Goal: Check status: Check status

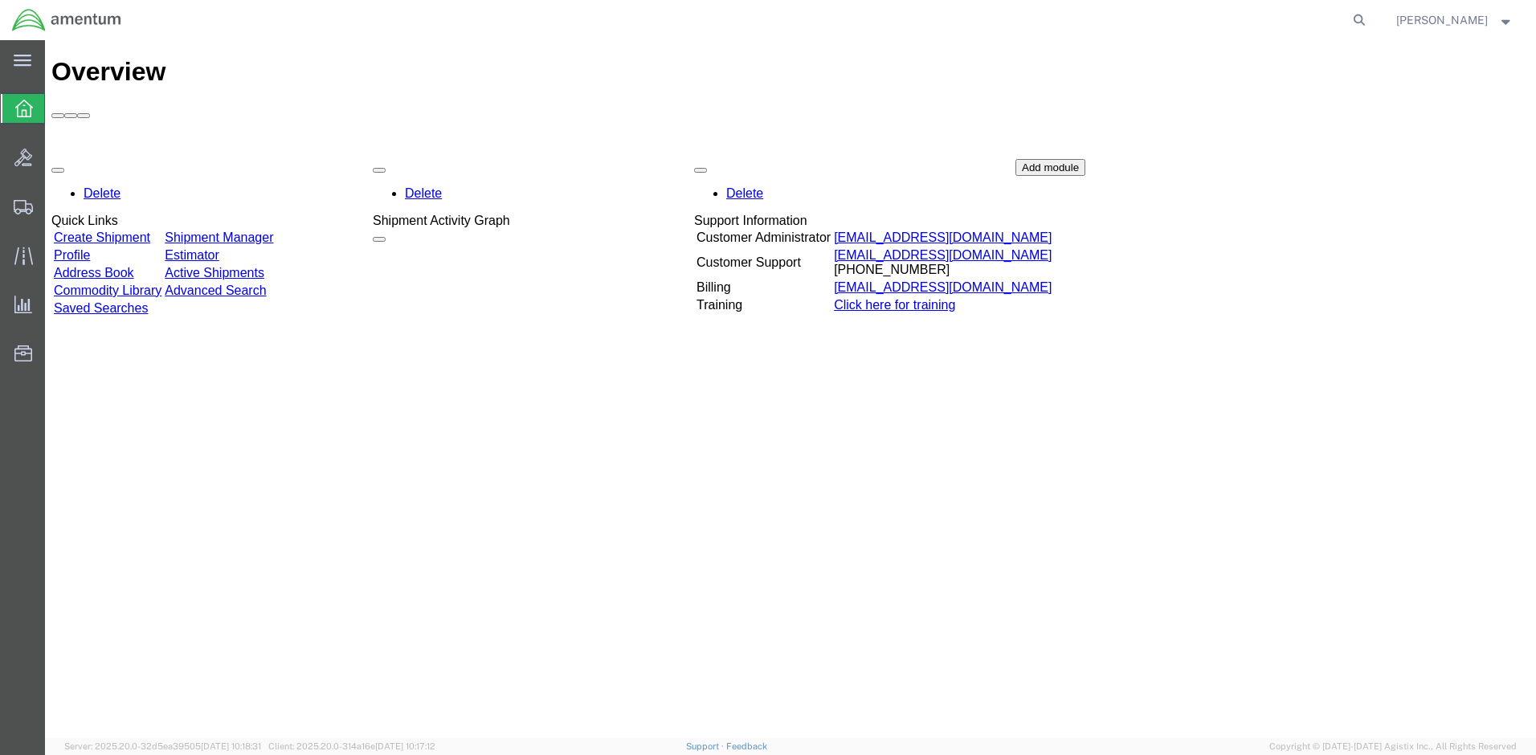
click at [273, 231] on link "Shipment Manager" at bounding box center [219, 238] width 108 height 14
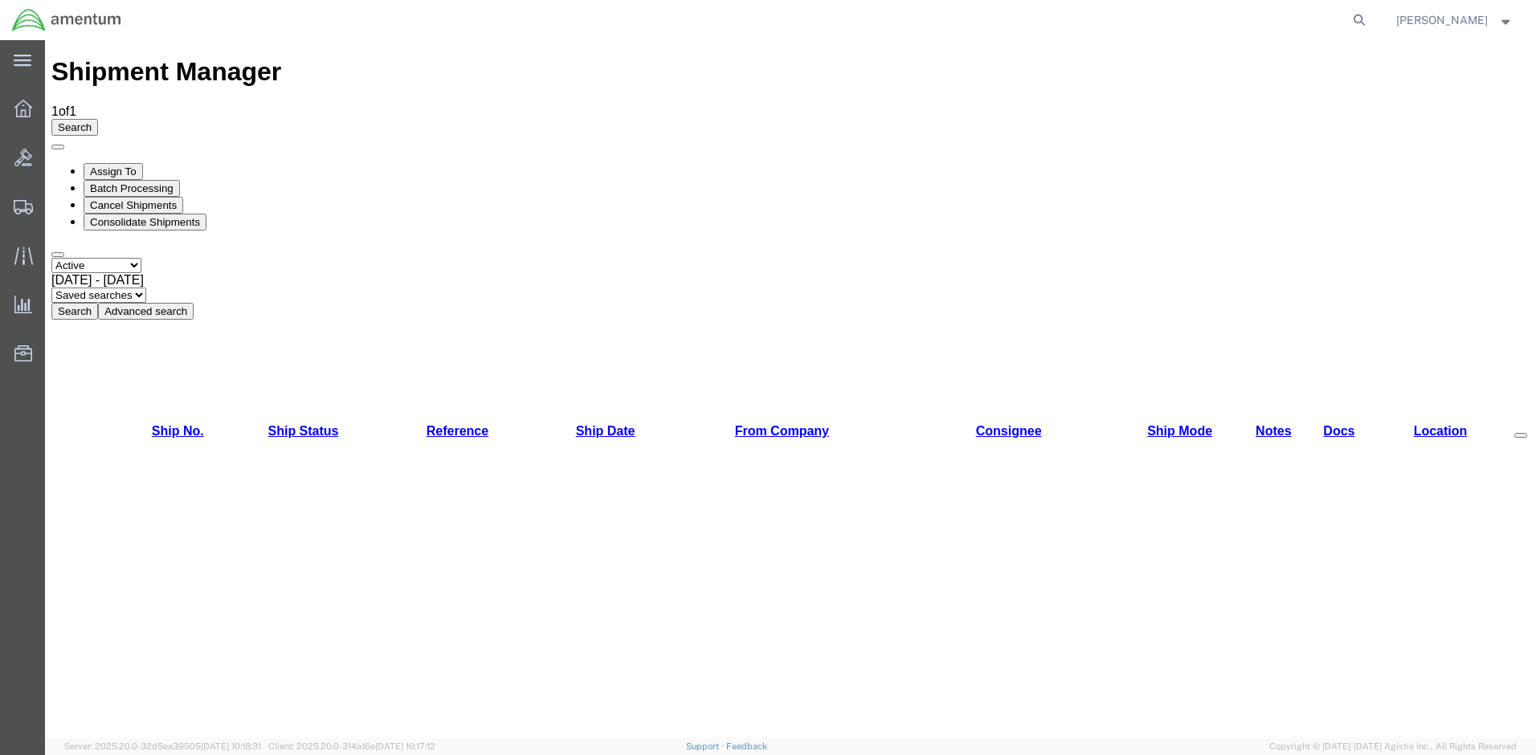
select select "ALL"
click at [98, 303] on button "Search" at bounding box center [74, 311] width 47 height 17
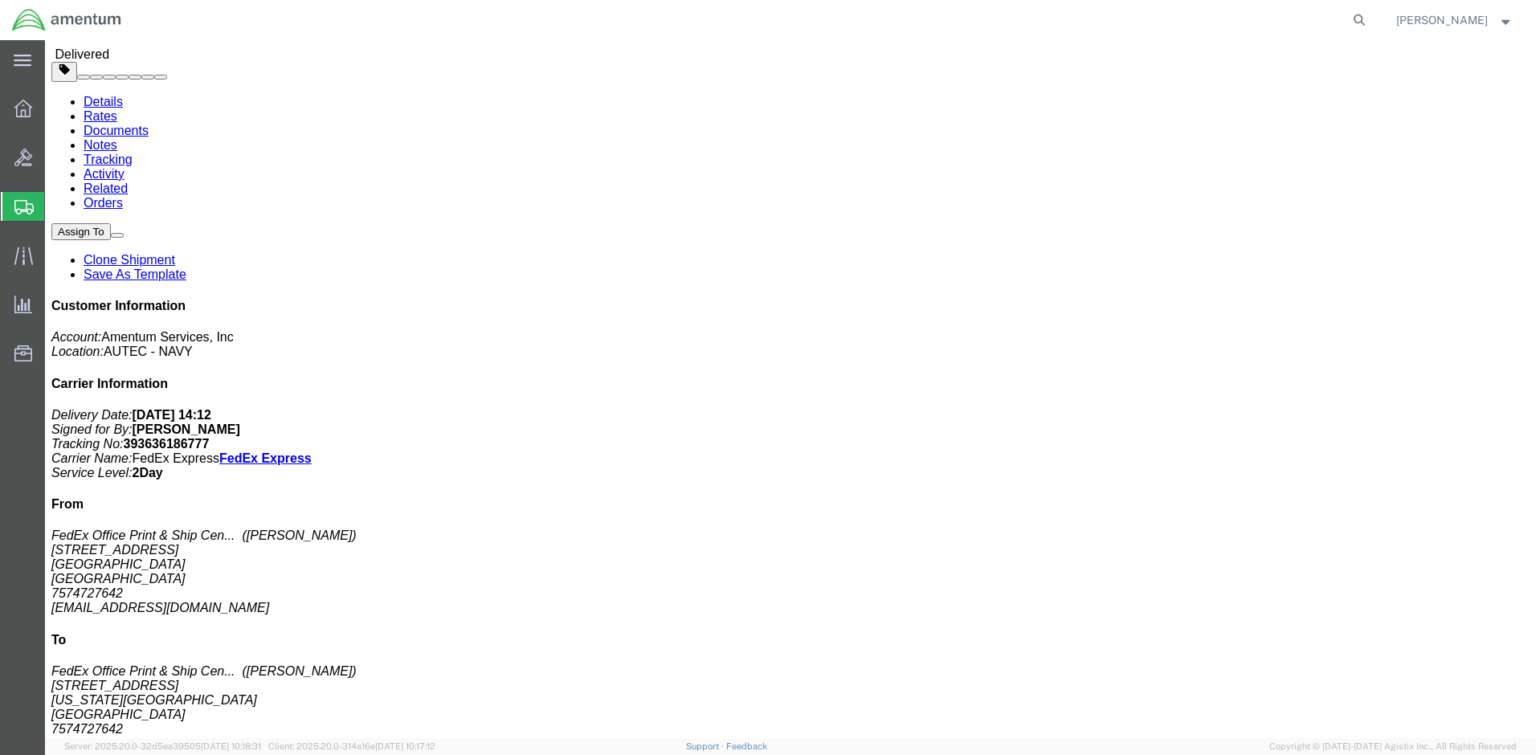
scroll to position [802, 0]
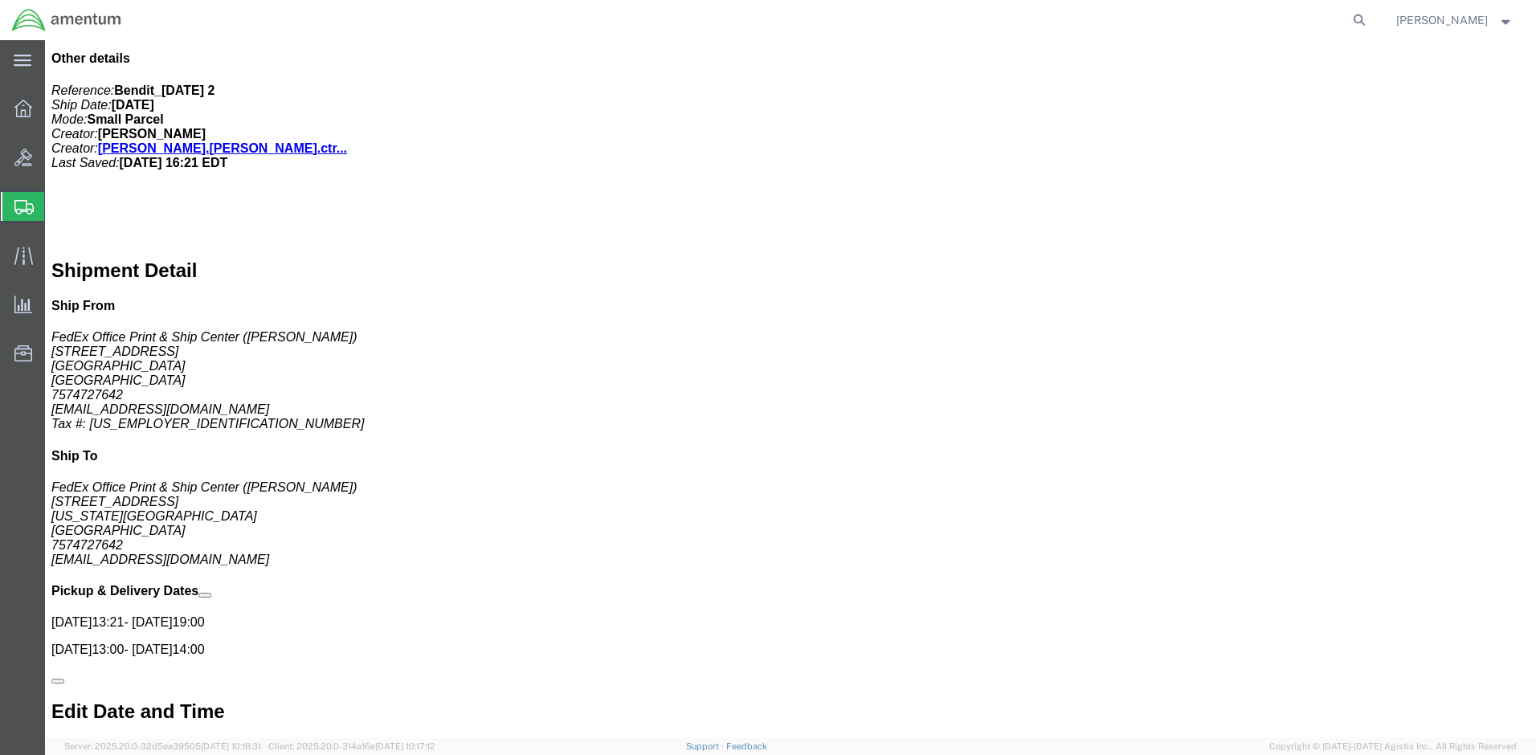
drag, startPoint x: 545, startPoint y: 356, endPoint x: 473, endPoint y: 355, distance: 71.5
click p "Tracking: 393636198678"
drag, startPoint x: 473, startPoint y: 355, endPoint x: 484, endPoint y: 352, distance: 11.7
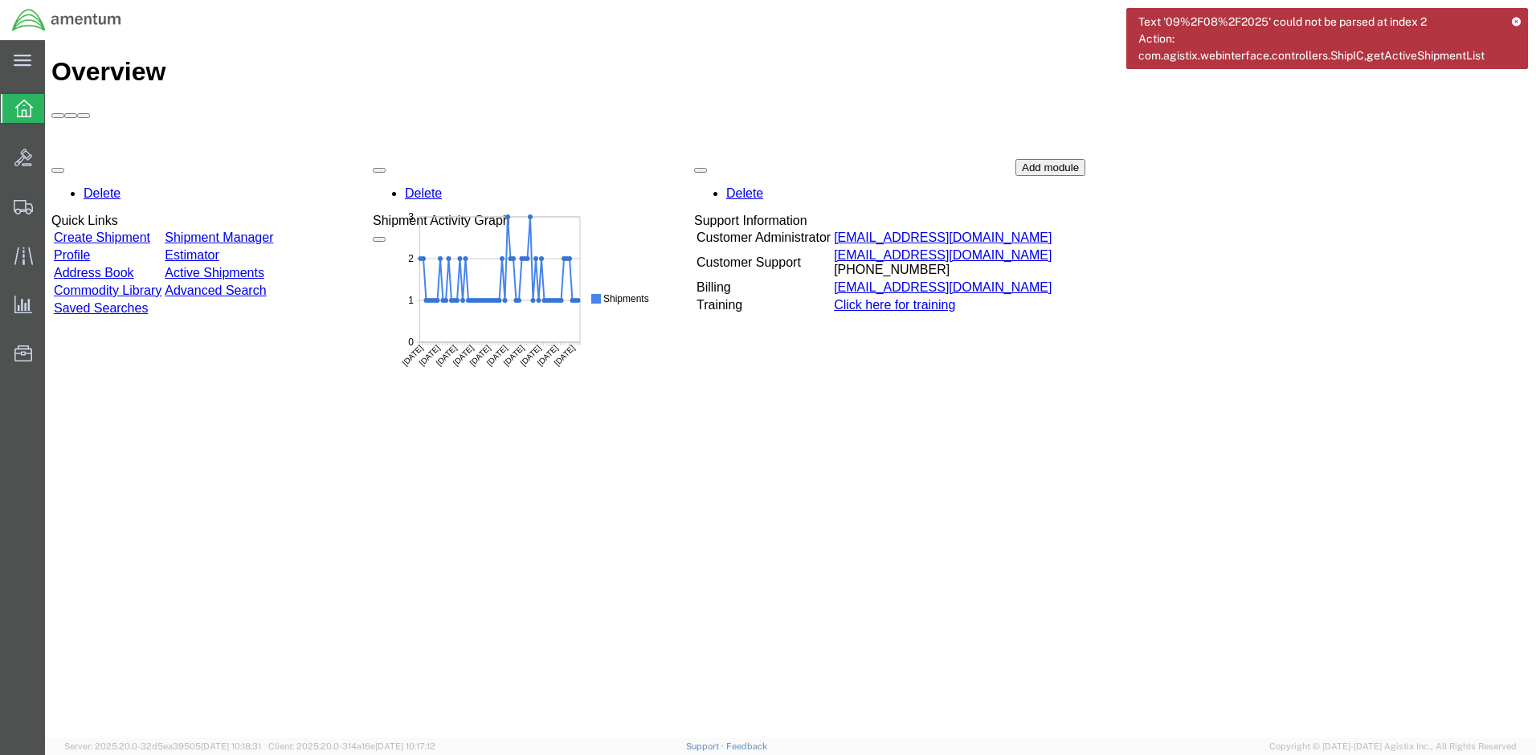
drag, startPoint x: 278, startPoint y: 152, endPoint x: 745, endPoint y: 131, distance: 468.0
click at [273, 231] on link "Shipment Manager" at bounding box center [219, 238] width 108 height 14
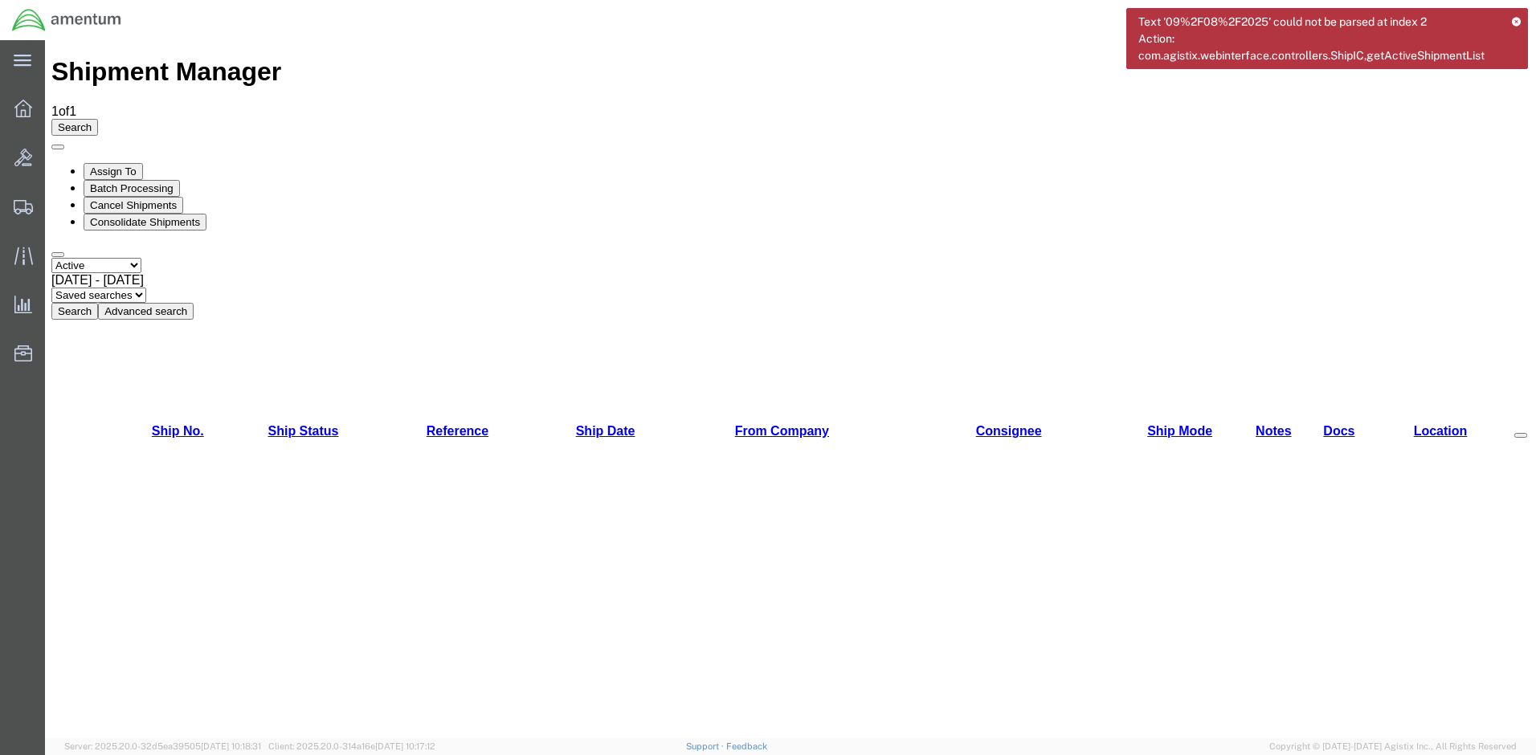
click at [1517, 24] on icon at bounding box center [1516, 21] width 10 height 9
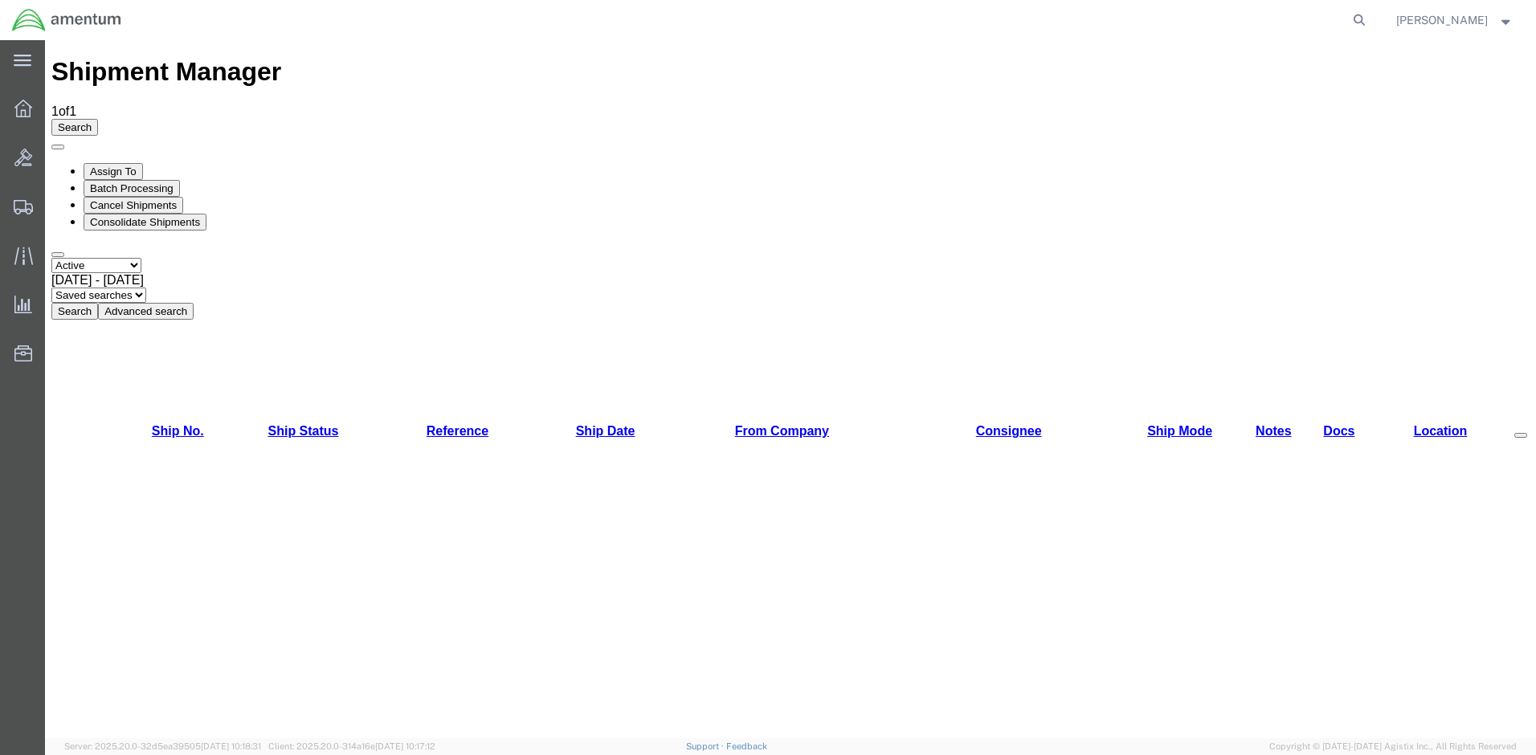
select select "ALL"
click at [98, 303] on button "Search" at bounding box center [74, 311] width 47 height 17
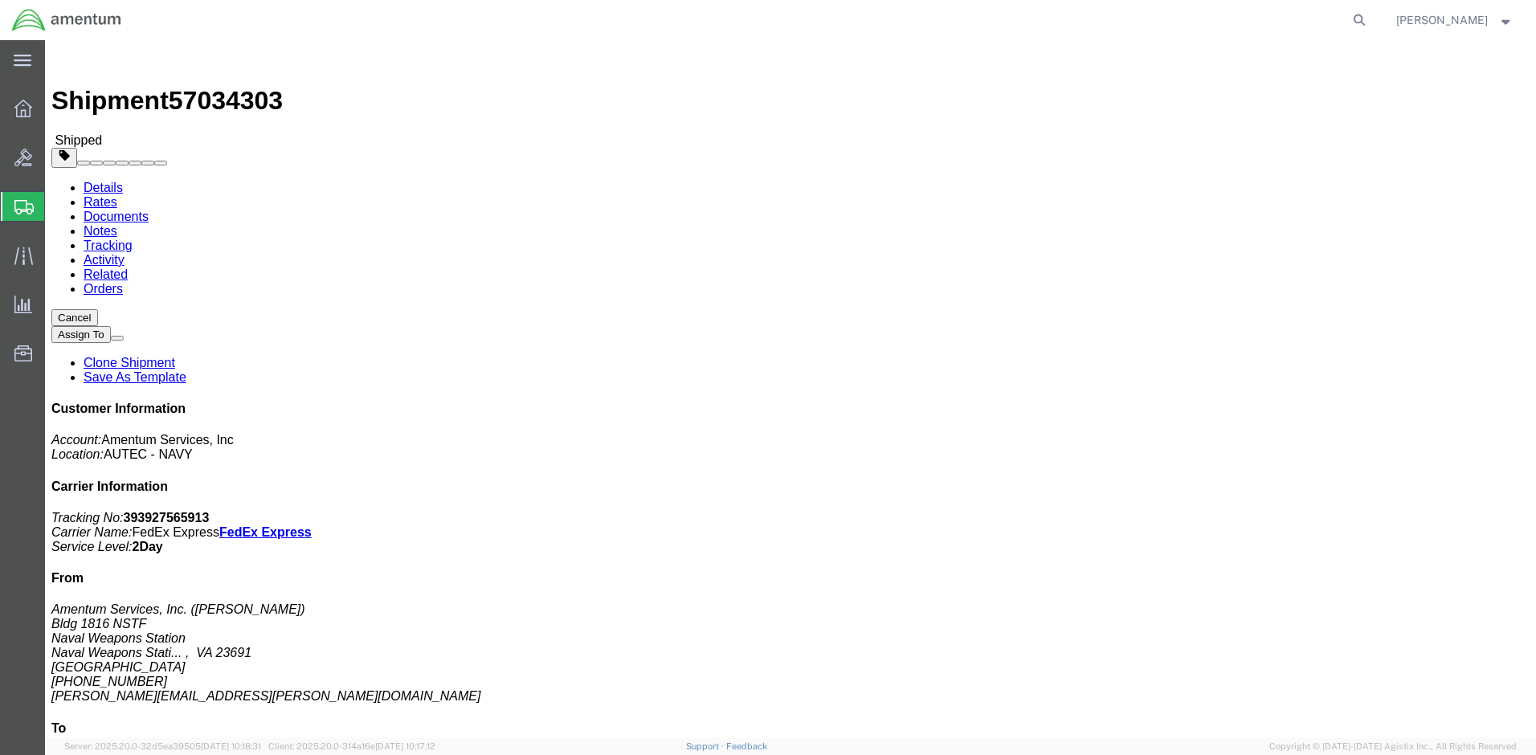
drag, startPoint x: 1335, startPoint y: 204, endPoint x: 1257, endPoint y: 210, distance: 78.2
click p "Tracking No: 393927565913 Carrier Name: FedEx Express FedEx Express Service Lev…"
click at [16, 60] on icon at bounding box center [23, 60] width 18 height 11
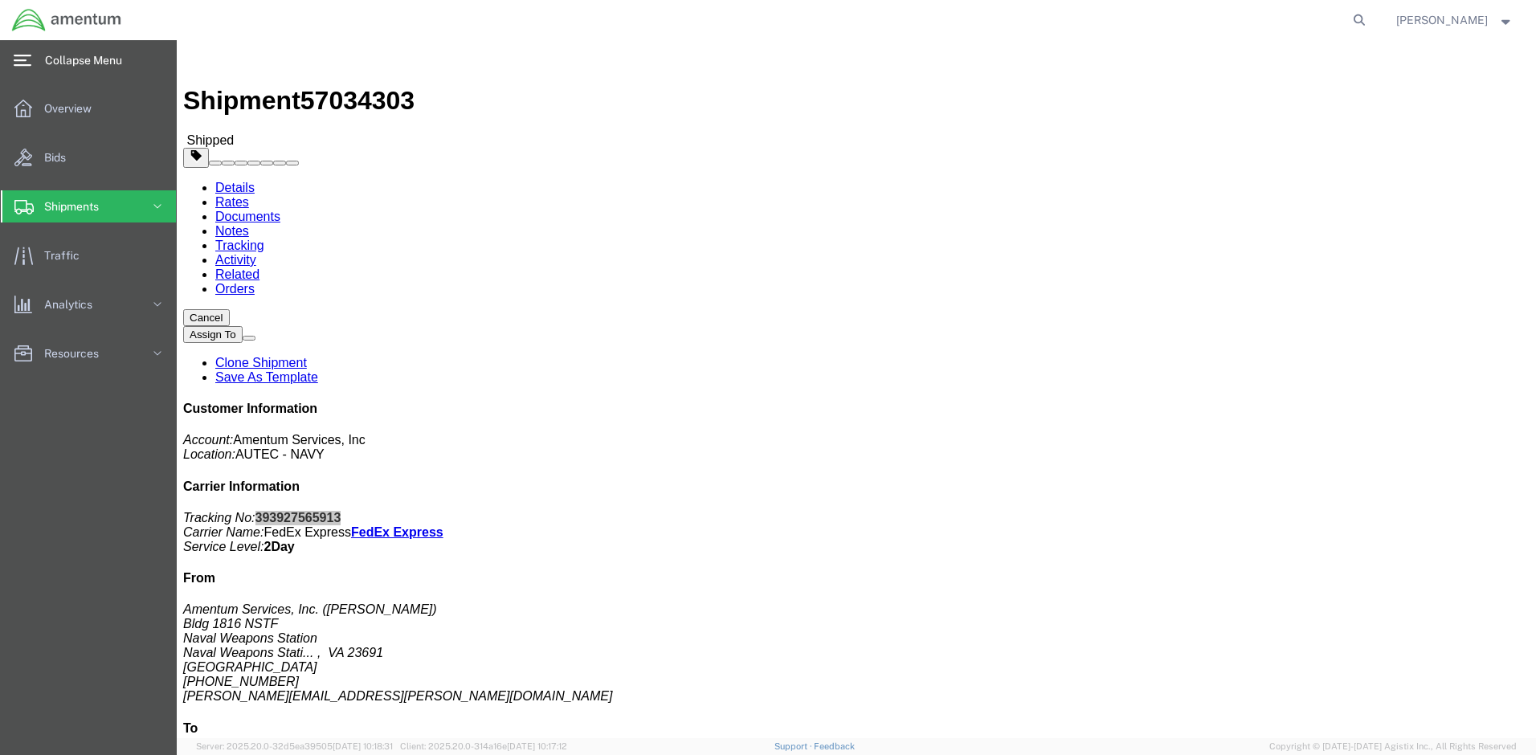
click at [157, 202] on icon at bounding box center [157, 206] width 16 height 16
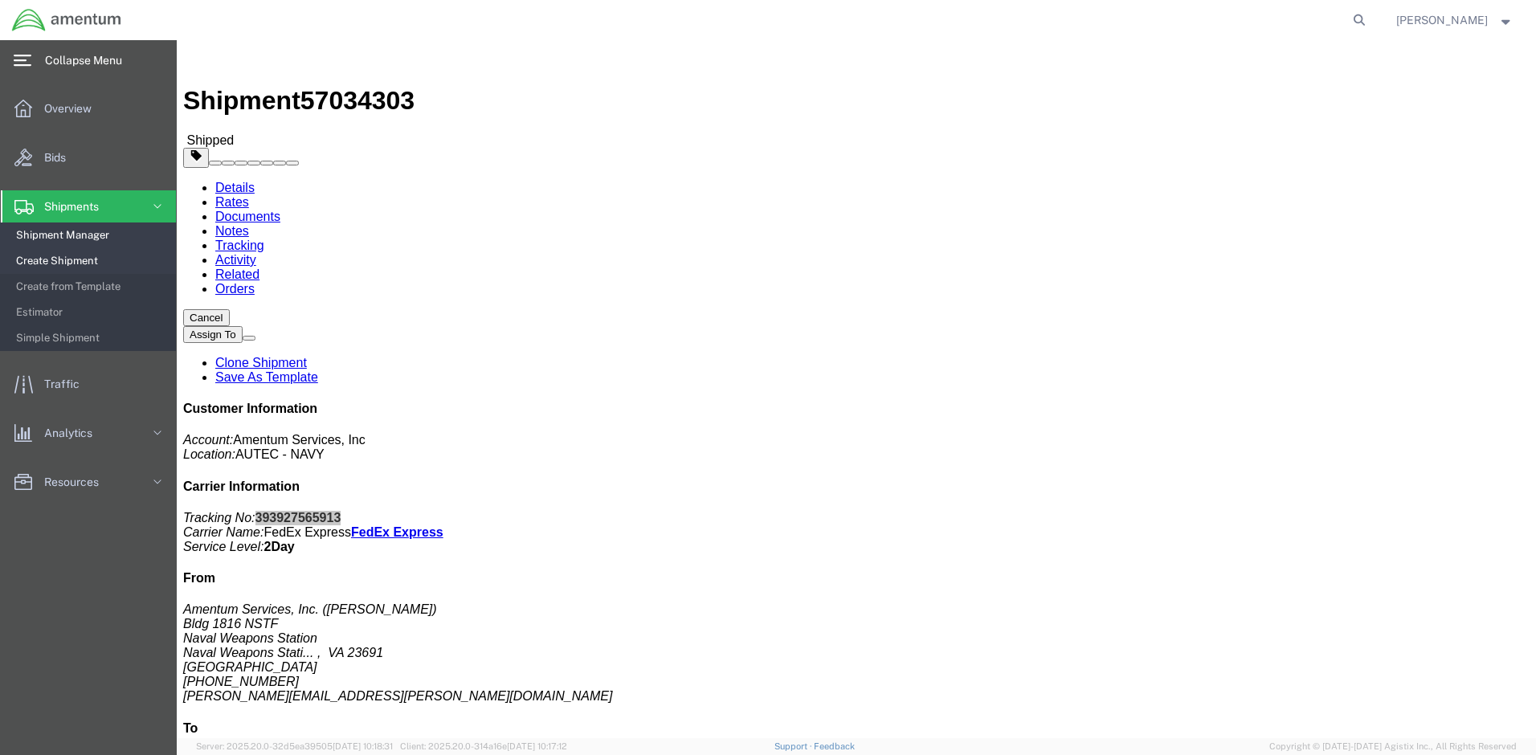
click at [80, 231] on span "Shipment Manager" at bounding box center [90, 235] width 149 height 32
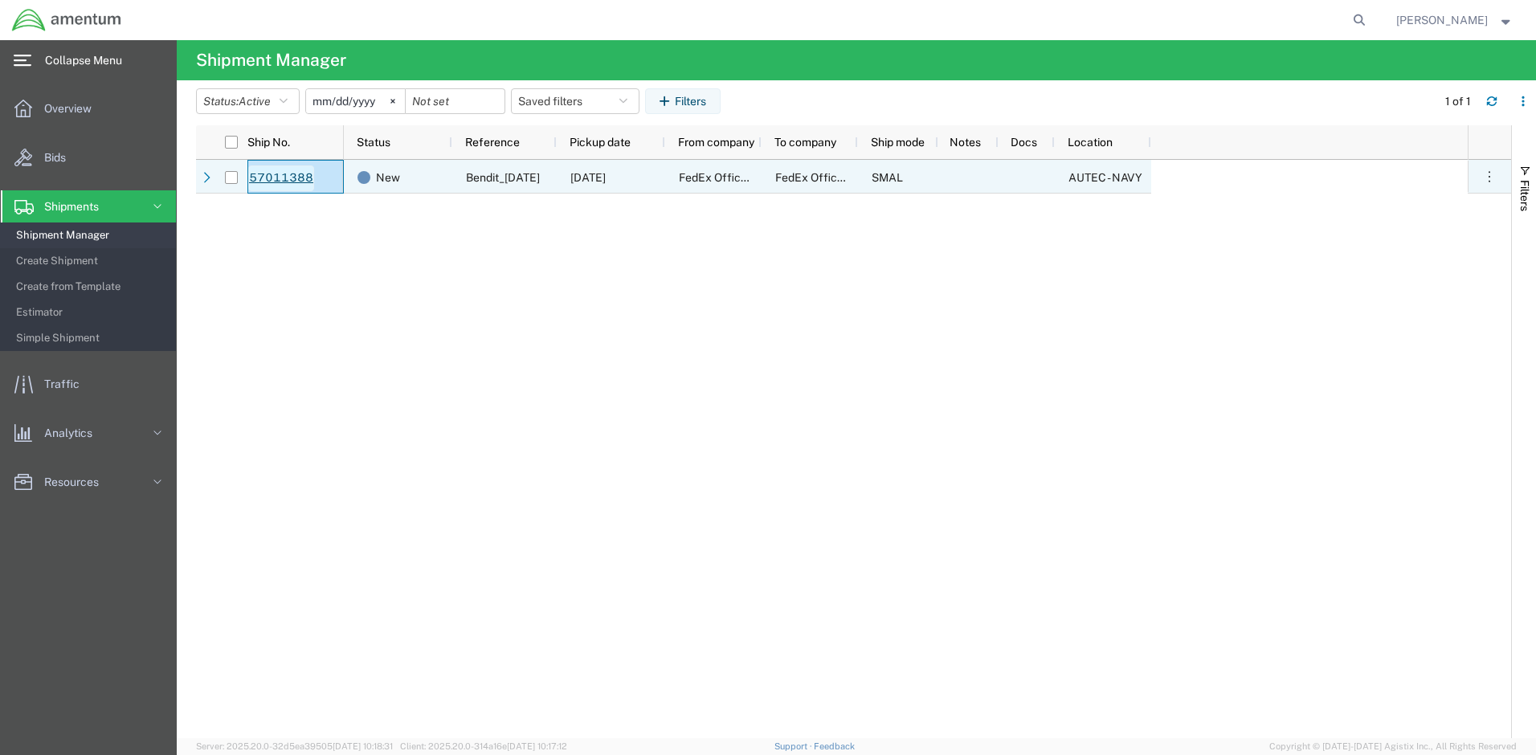
click at [300, 178] on link "57011388" at bounding box center [281, 178] width 66 height 26
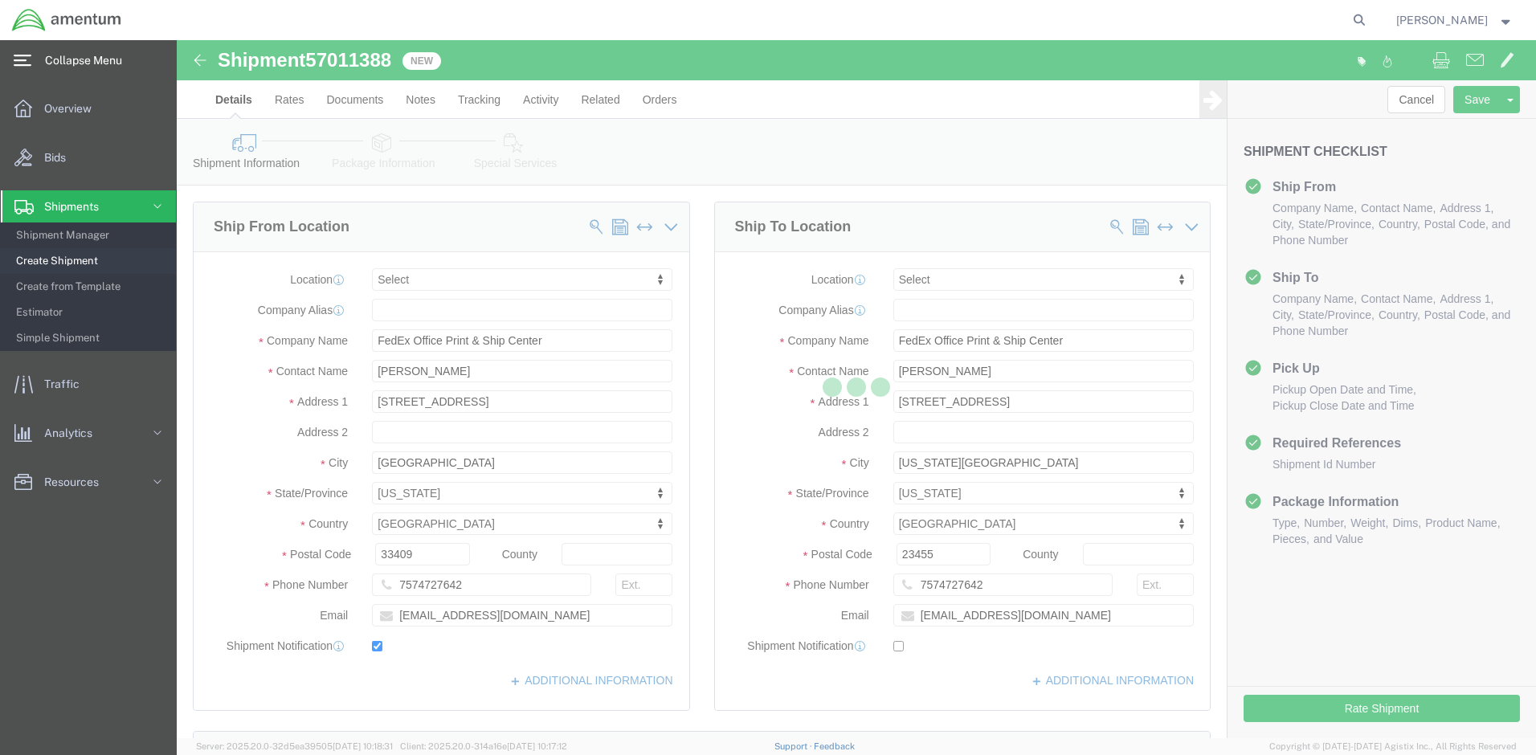
select select
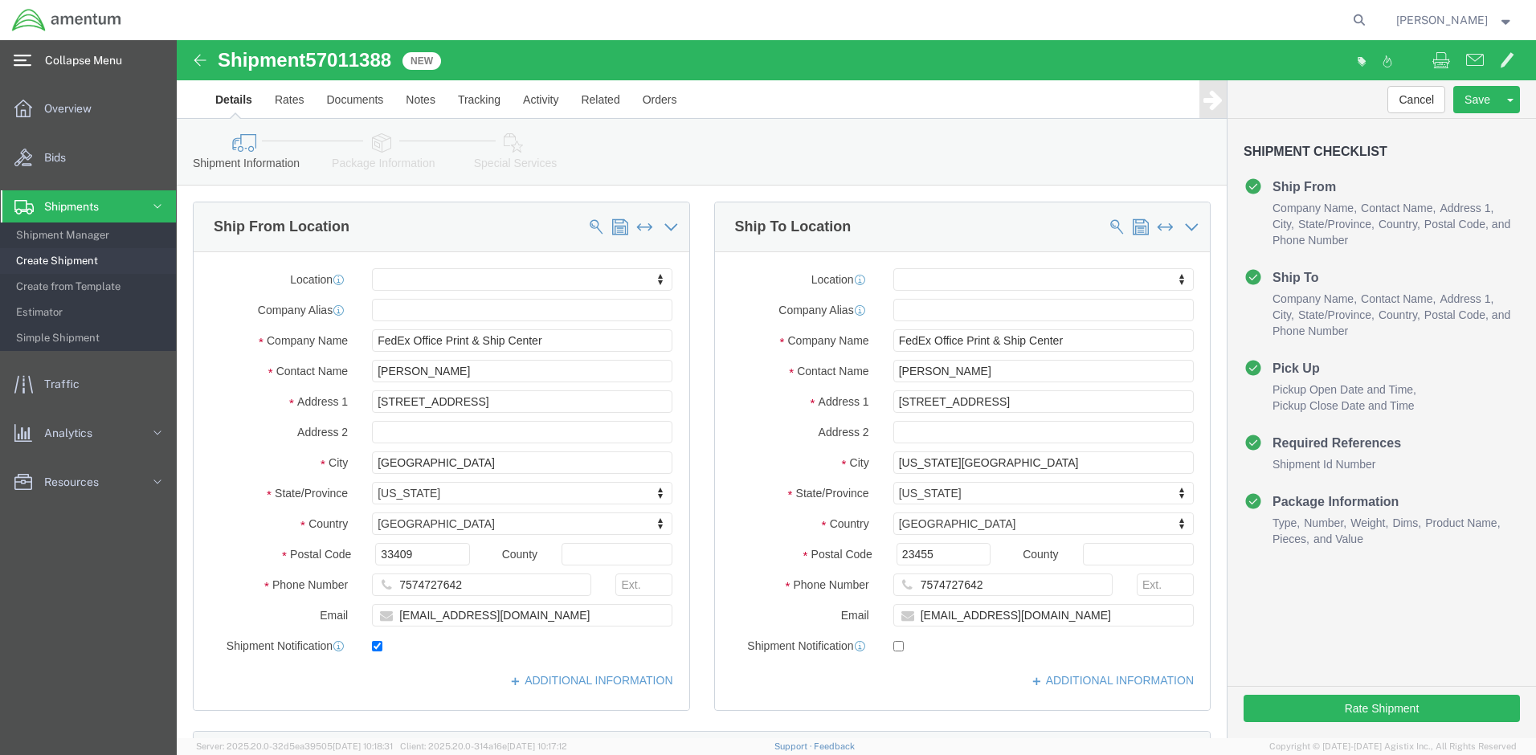
drag, startPoint x: 158, startPoint y: 203, endPoint x: 152, endPoint y: 223, distance: 20.3
click at [158, 203] on icon at bounding box center [157, 206] width 16 height 16
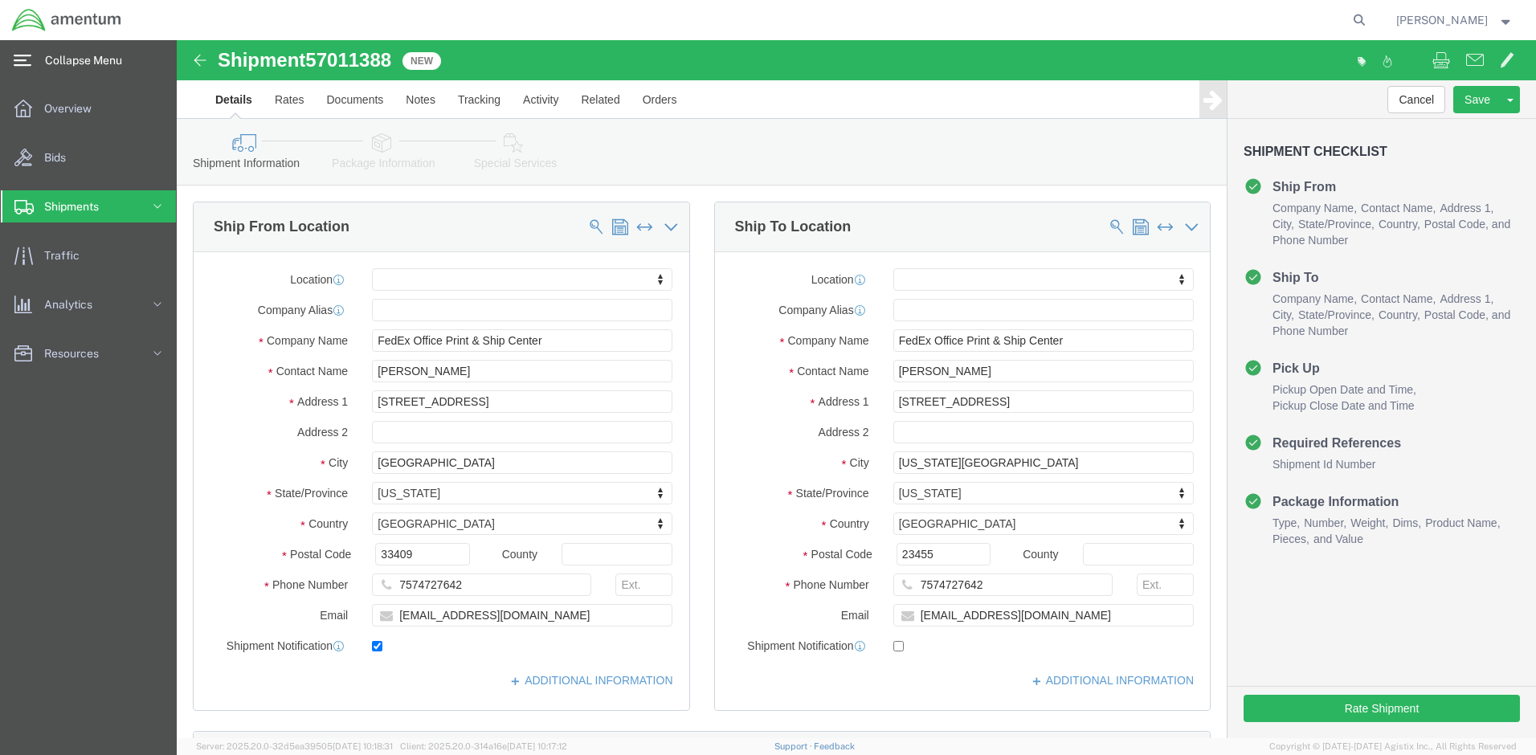
click at [152, 198] on svg-icon at bounding box center [157, 206] width 24 height 32
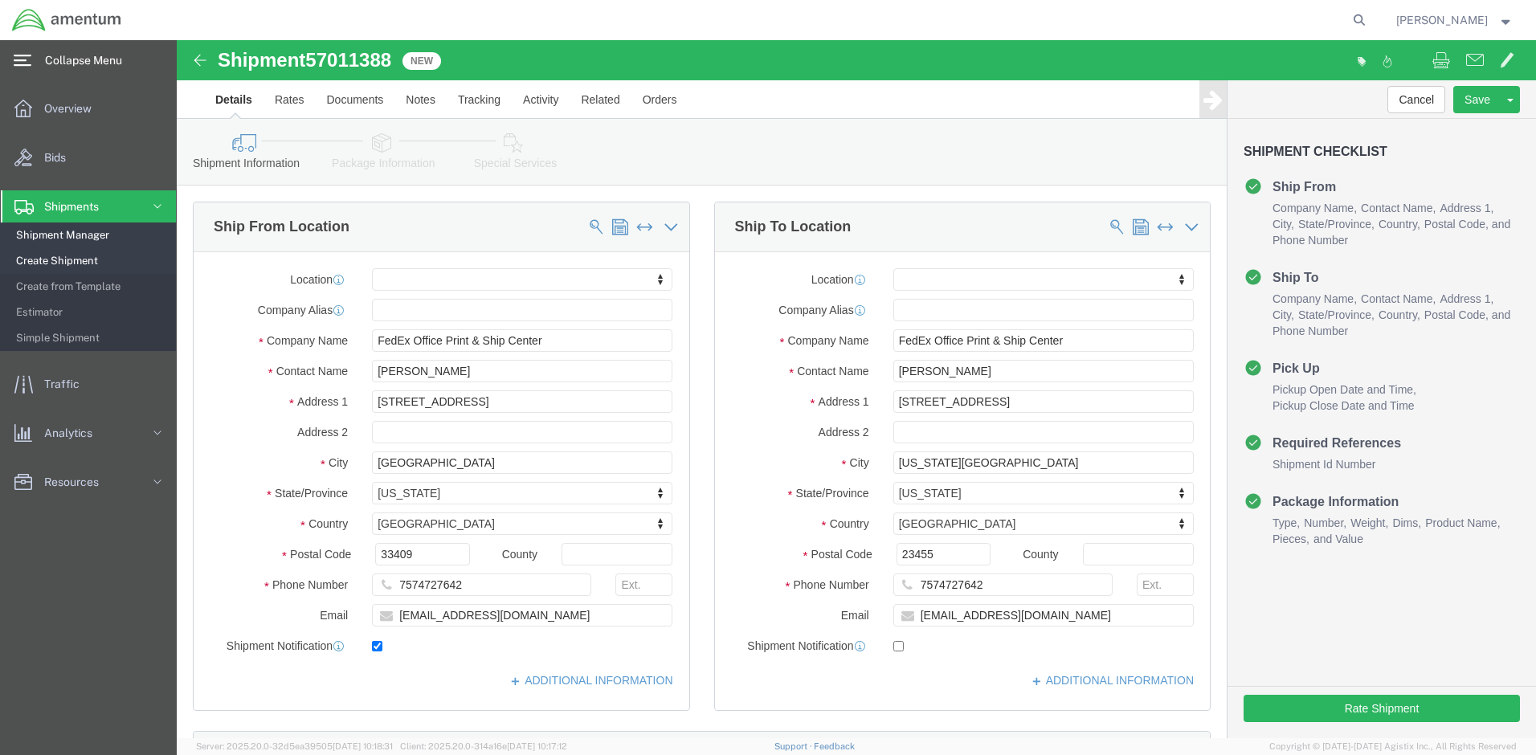
click at [96, 231] on span "Shipment Manager" at bounding box center [90, 235] width 149 height 32
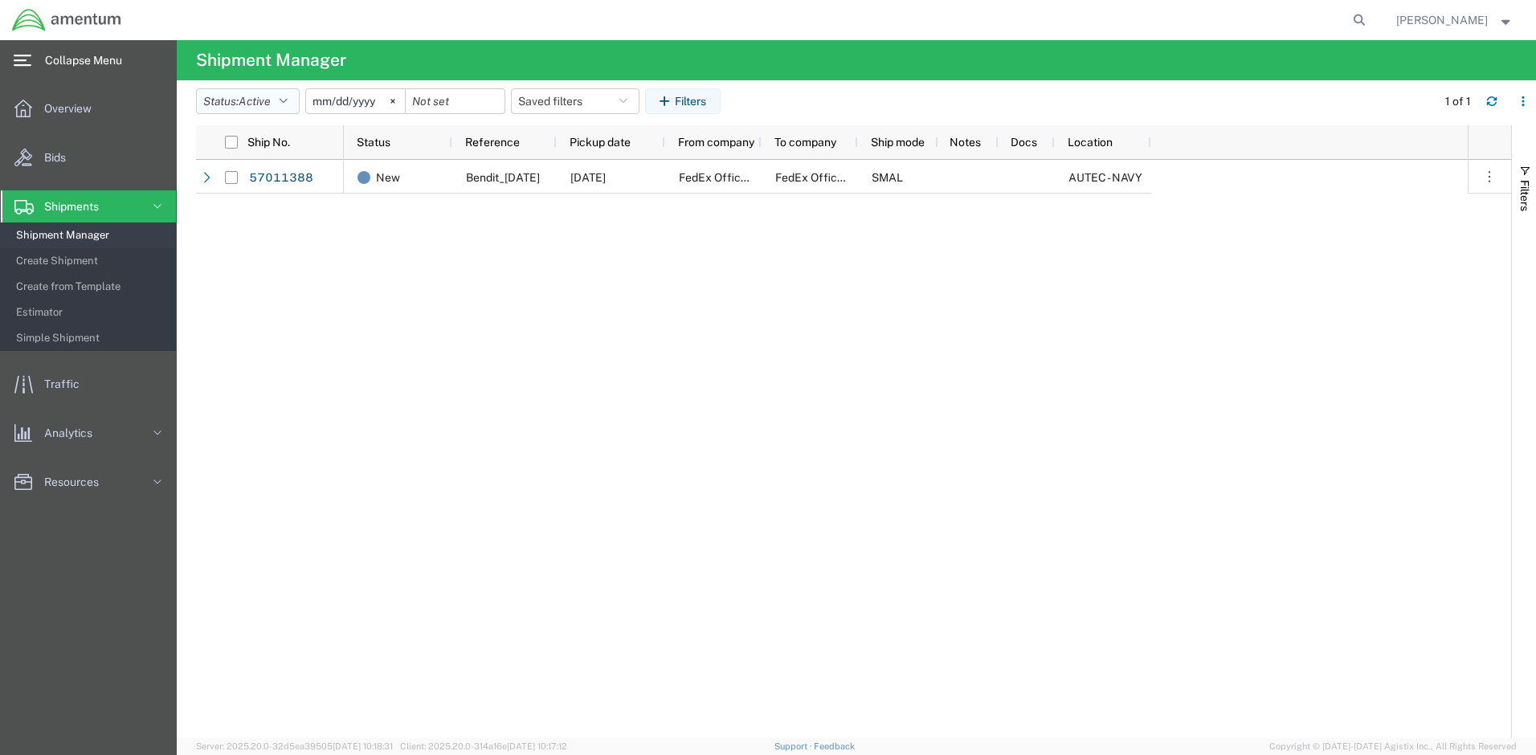
click at [288, 100] on icon "button" at bounding box center [284, 101] width 8 height 11
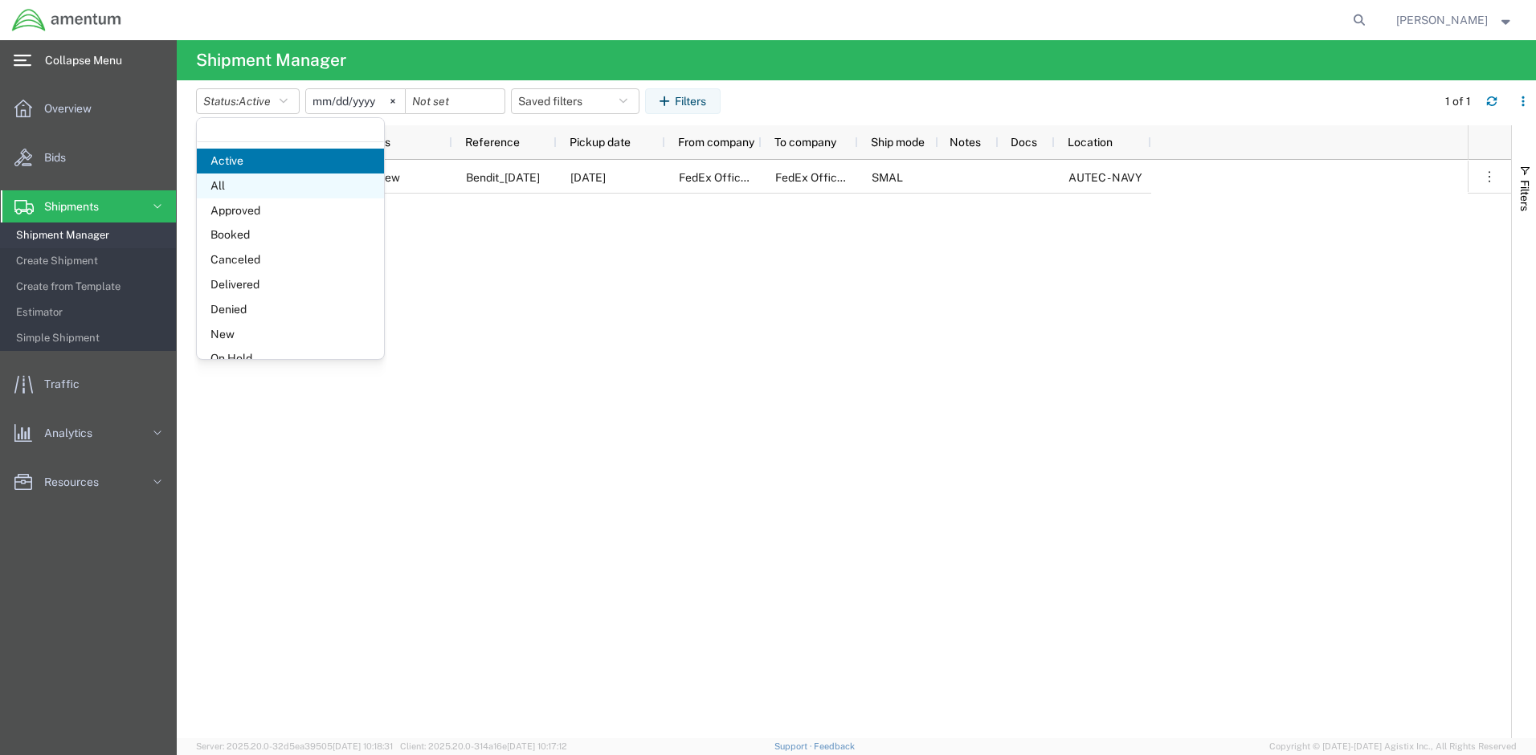
click at [239, 190] on span "All" at bounding box center [290, 186] width 187 height 25
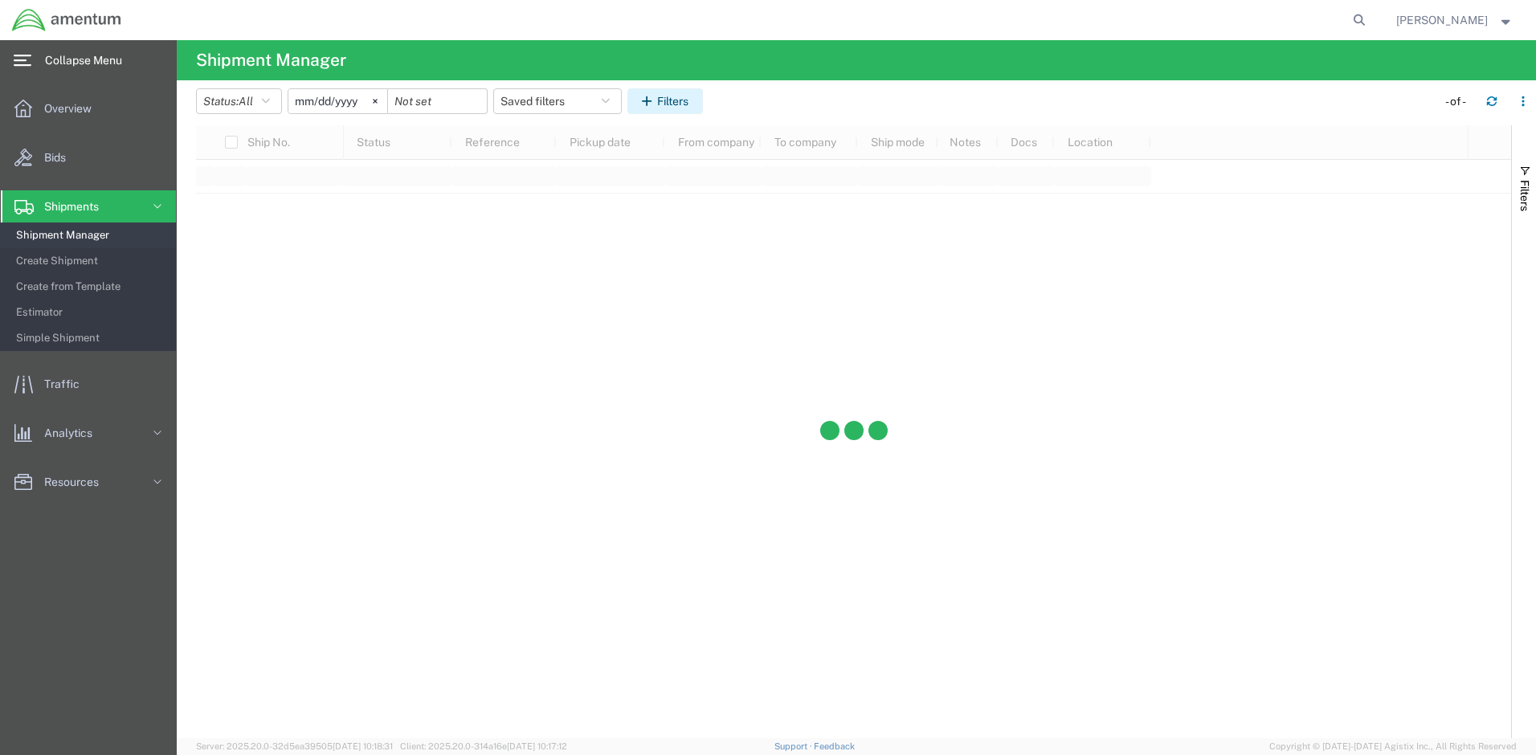
click at [685, 105] on button "Filters" at bounding box center [665, 101] width 76 height 26
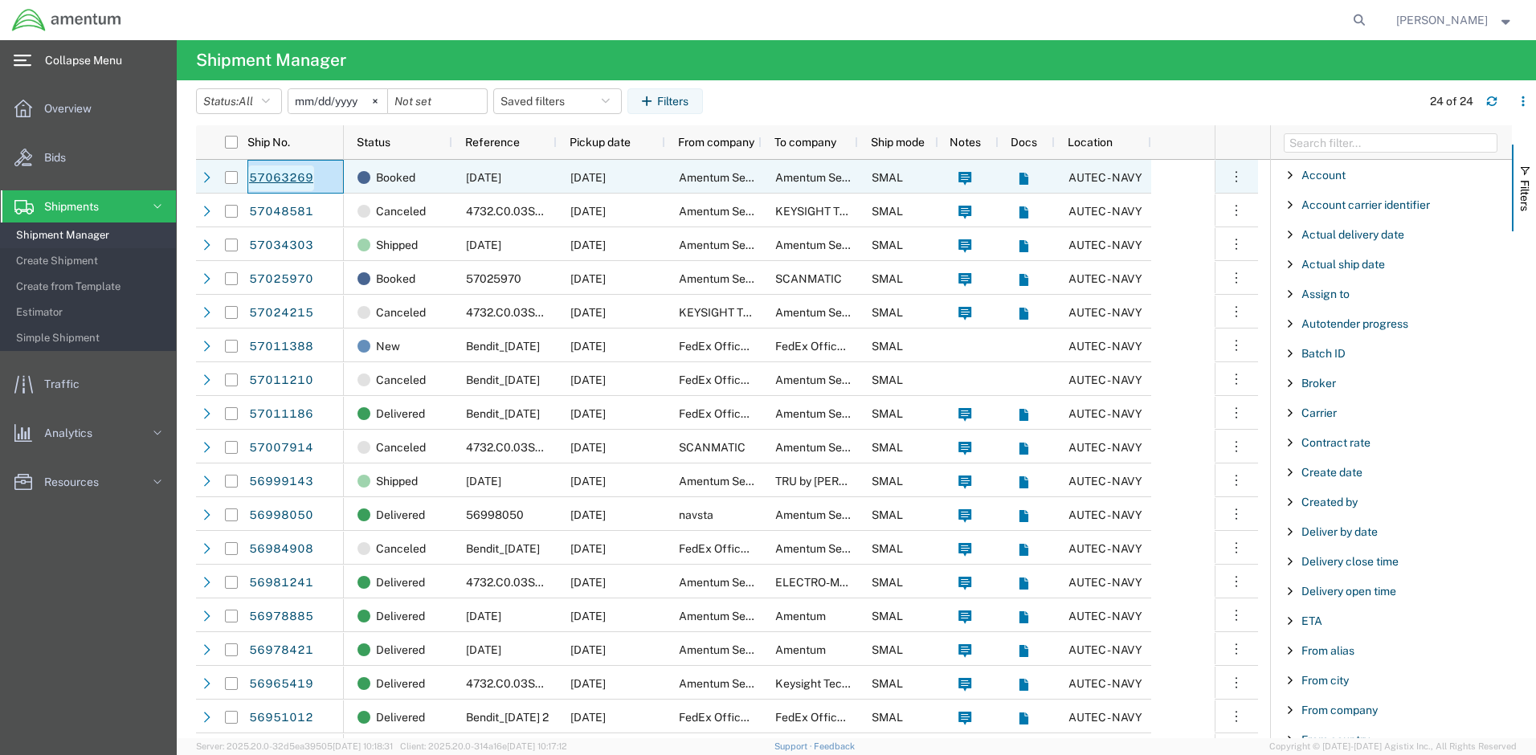
click at [279, 177] on link "57063269" at bounding box center [281, 178] width 66 height 26
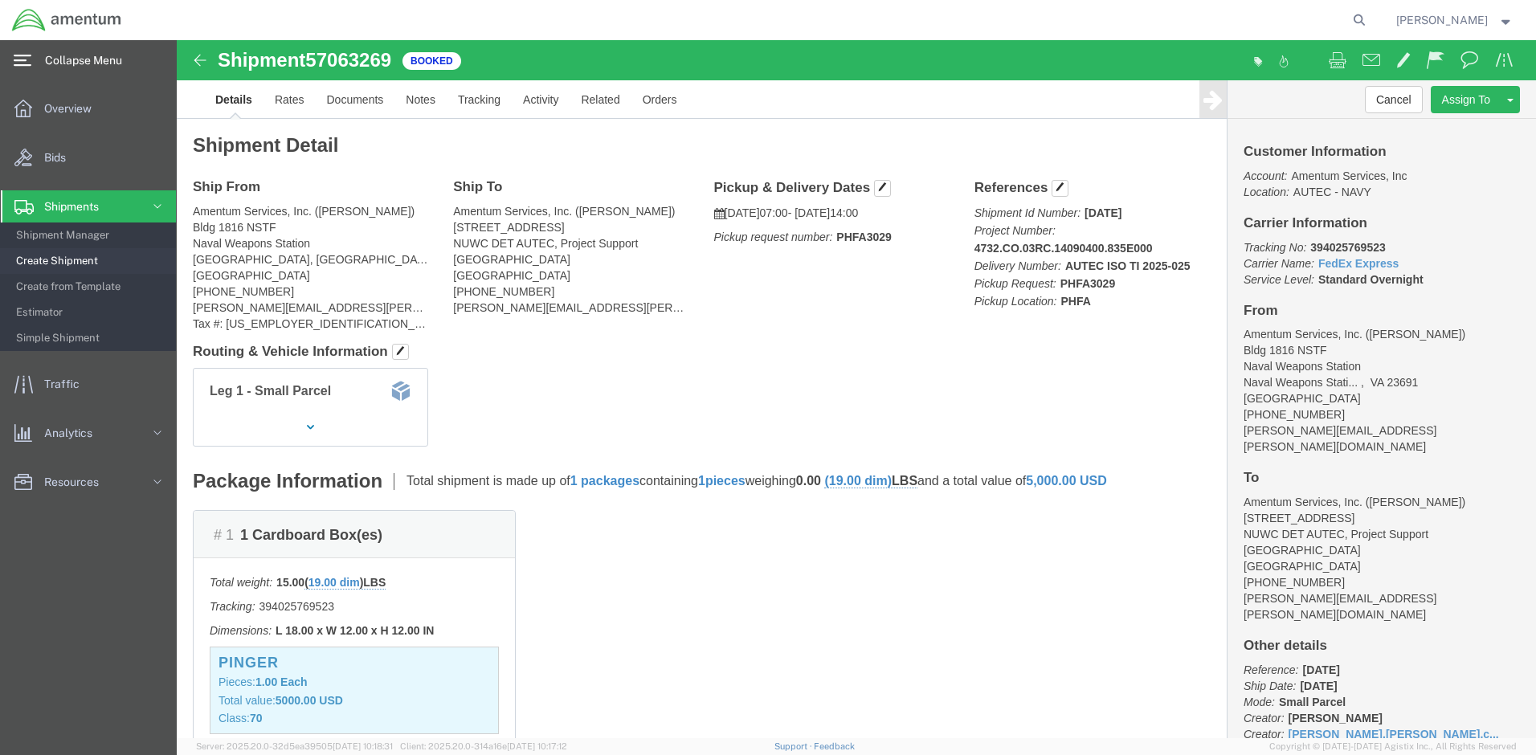
click p "Tracking No: 394025769523 Carrier Name: FedEx Express FedEx Express Service Lev…"
drag, startPoint x: 1198, startPoint y: 205, endPoint x: 1126, endPoint y: 214, distance: 72.8
click p "Tracking No: 394025769523 Carrier Name: FedEx Express FedEx Express Service Lev…"
drag, startPoint x: 1126, startPoint y: 214, endPoint x: 1141, endPoint y: 208, distance: 15.5
